Goal: Find specific page/section: Find specific page/section

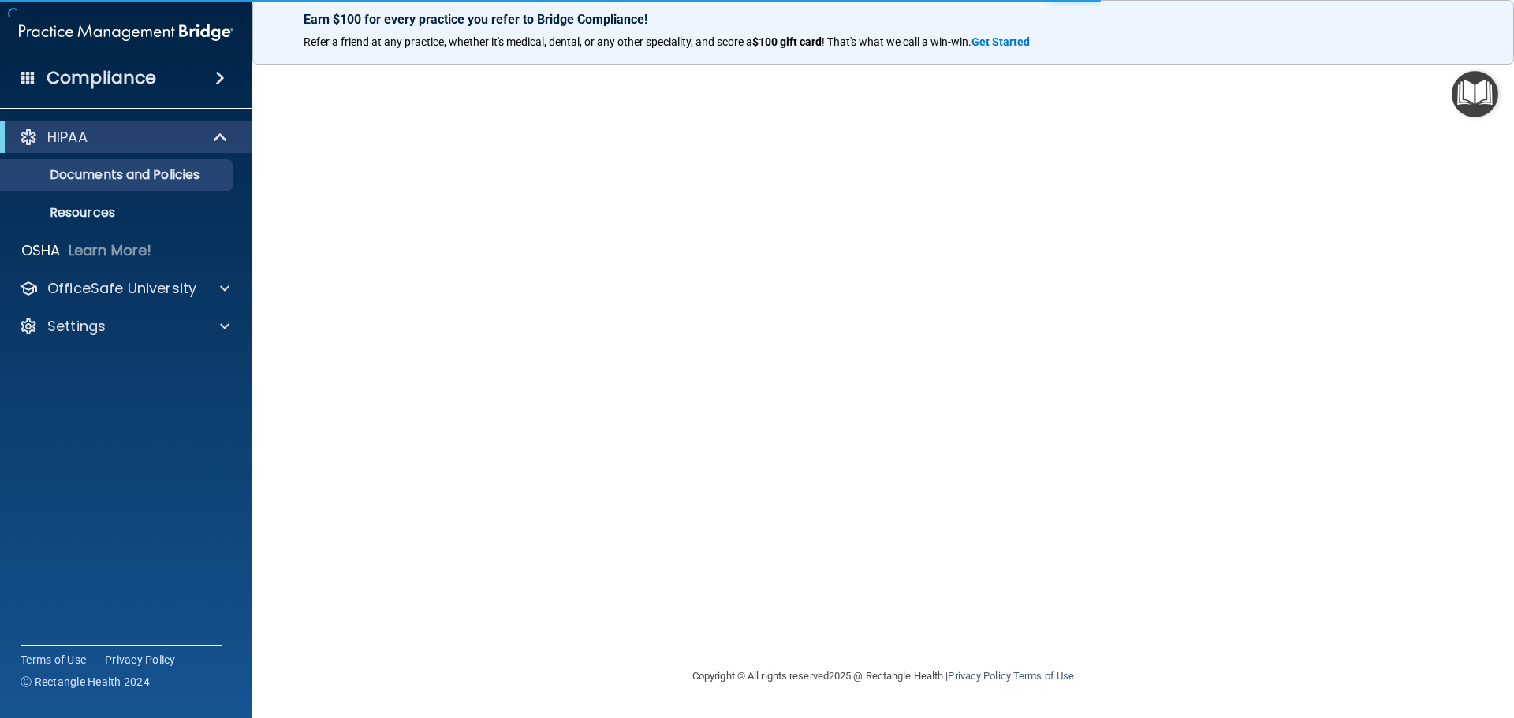
click at [188, 76] on div "Compliance" at bounding box center [126, 78] width 252 height 35
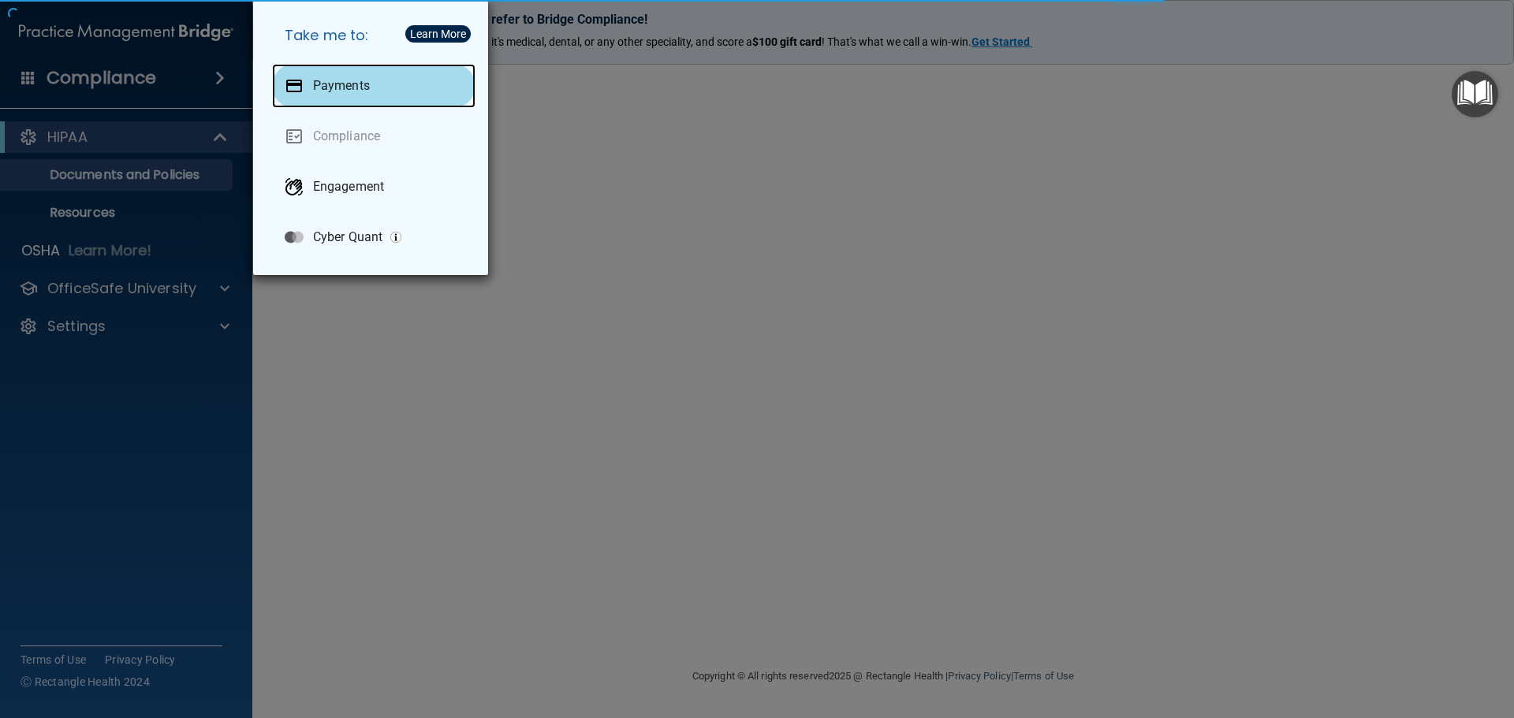
click at [306, 91] on div "Payments" at bounding box center [373, 86] width 203 height 44
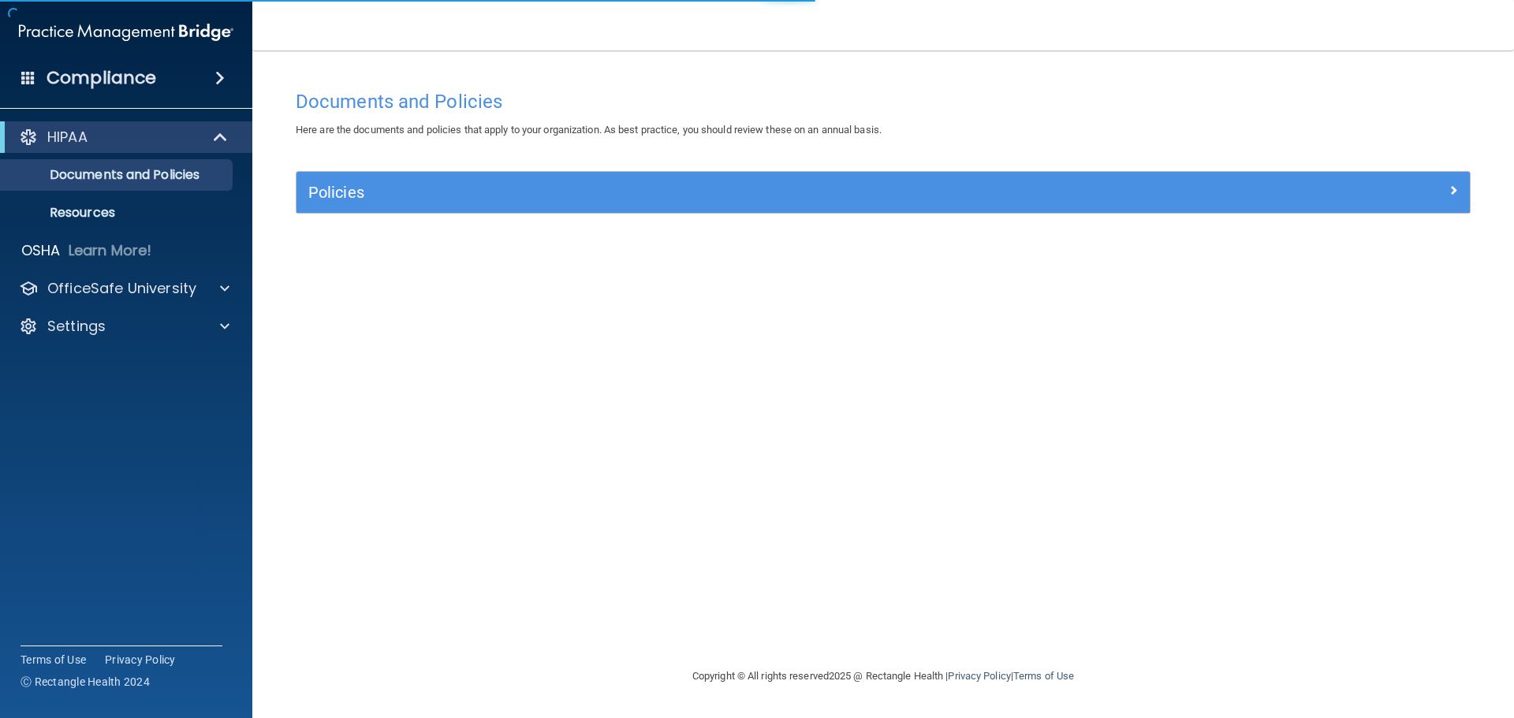
click at [143, 75] on h4 "Compliance" at bounding box center [102, 78] width 110 height 22
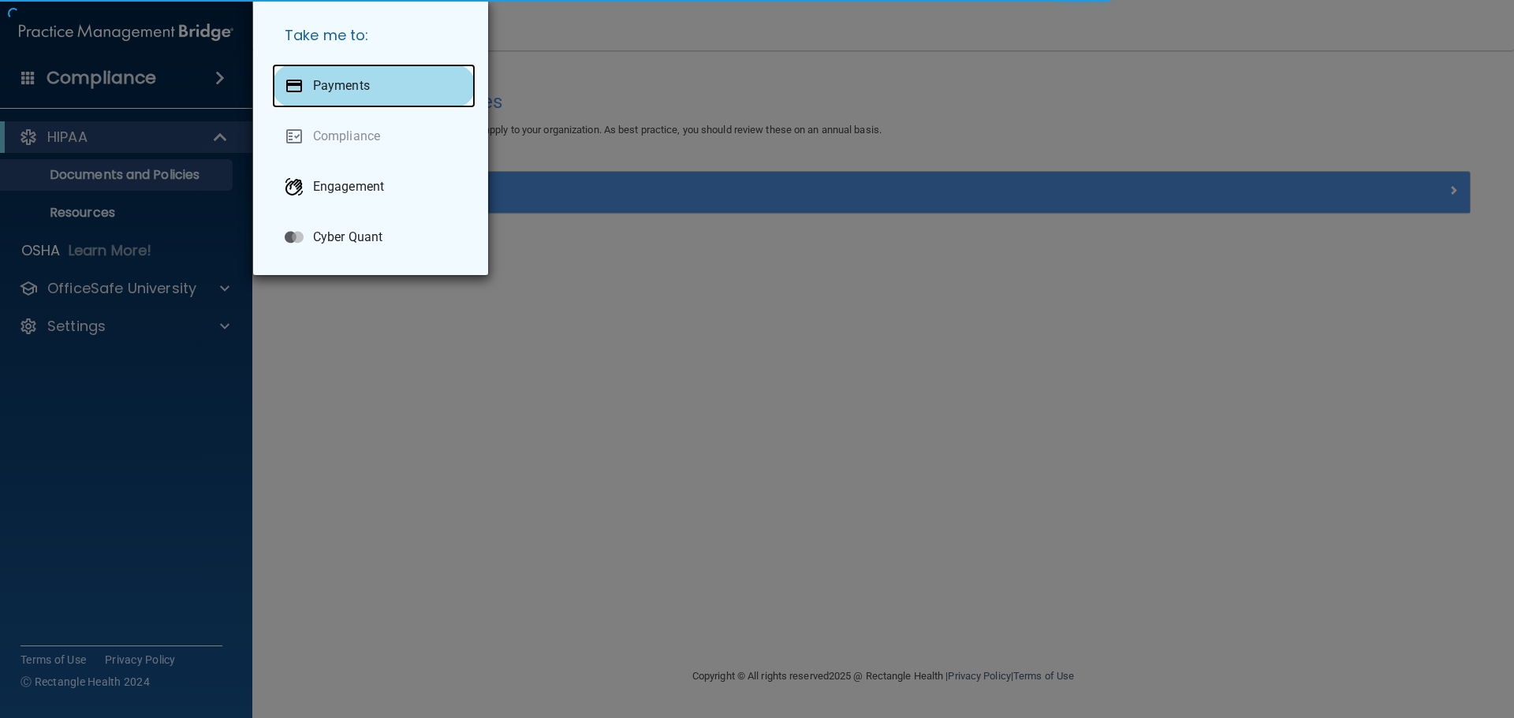
click at [332, 96] on div "Payments" at bounding box center [373, 86] width 203 height 44
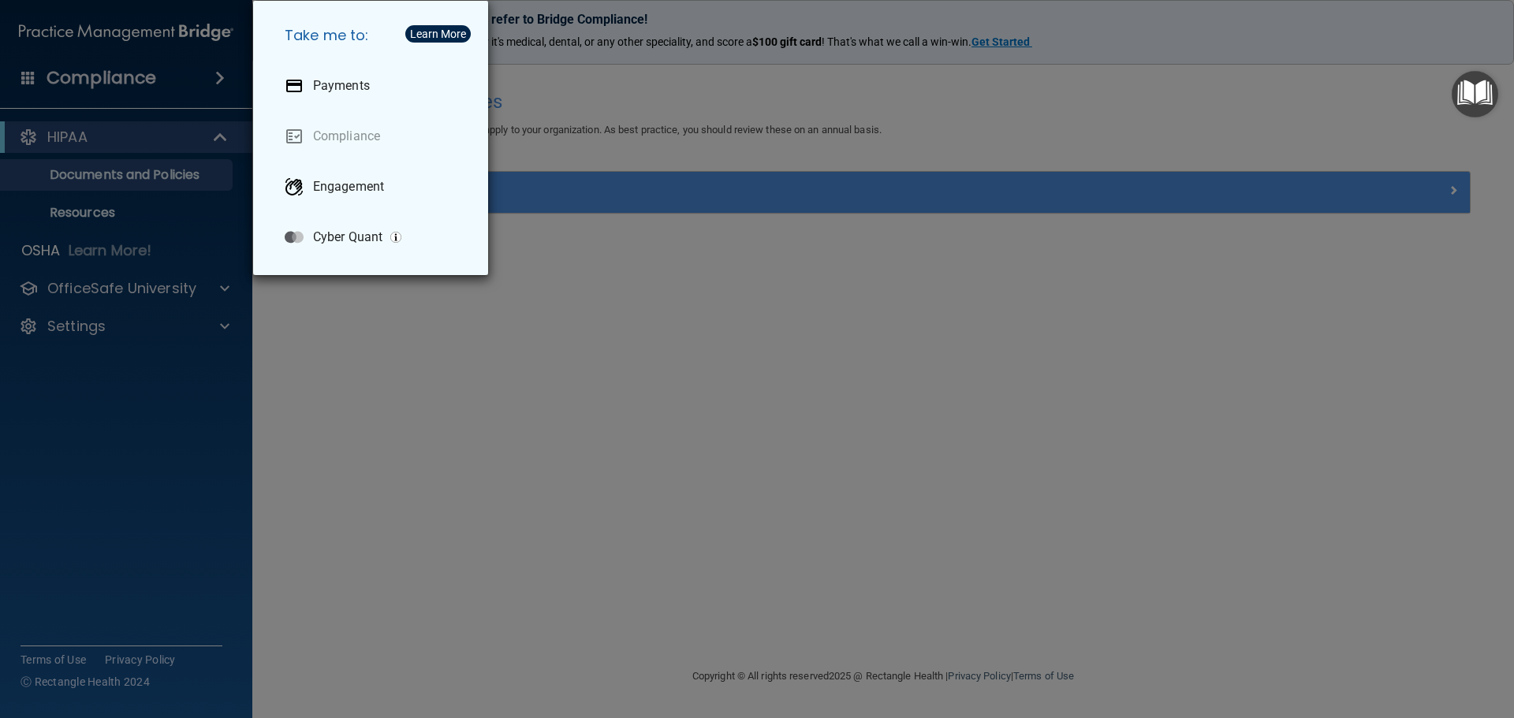
click at [650, 66] on div "Take me to: Payments Compliance Engagement Cyber Quant" at bounding box center [757, 359] width 1514 height 718
